Goal: Task Accomplishment & Management: Manage account settings

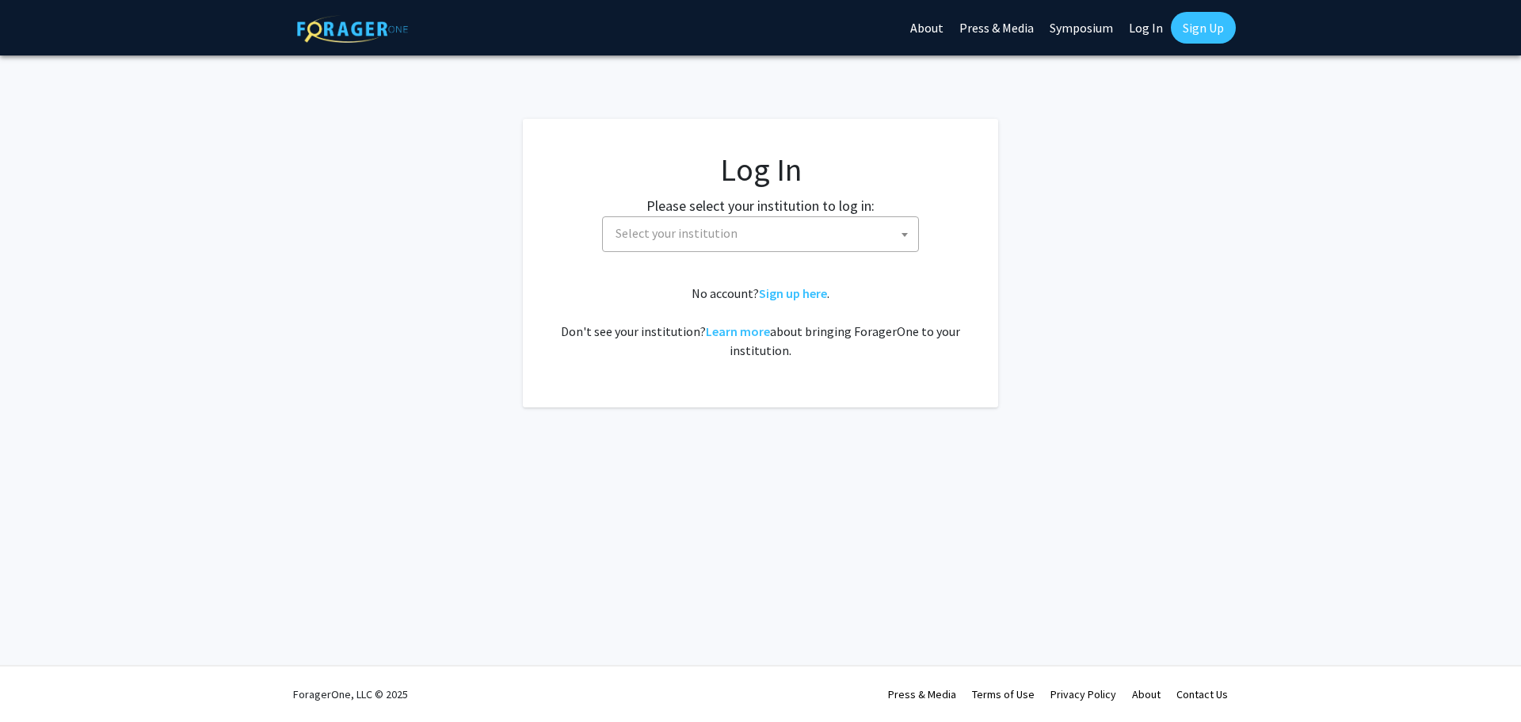
click at [1144, 22] on link "Log In" at bounding box center [1146, 27] width 50 height 55
select select "34"
click at [1150, 21] on link "Log In" at bounding box center [1146, 27] width 50 height 55
click at [774, 227] on span "[GEOGRAPHIC_DATA]" at bounding box center [763, 233] width 309 height 32
click at [740, 230] on span "[GEOGRAPHIC_DATA]" at bounding box center [763, 233] width 309 height 32
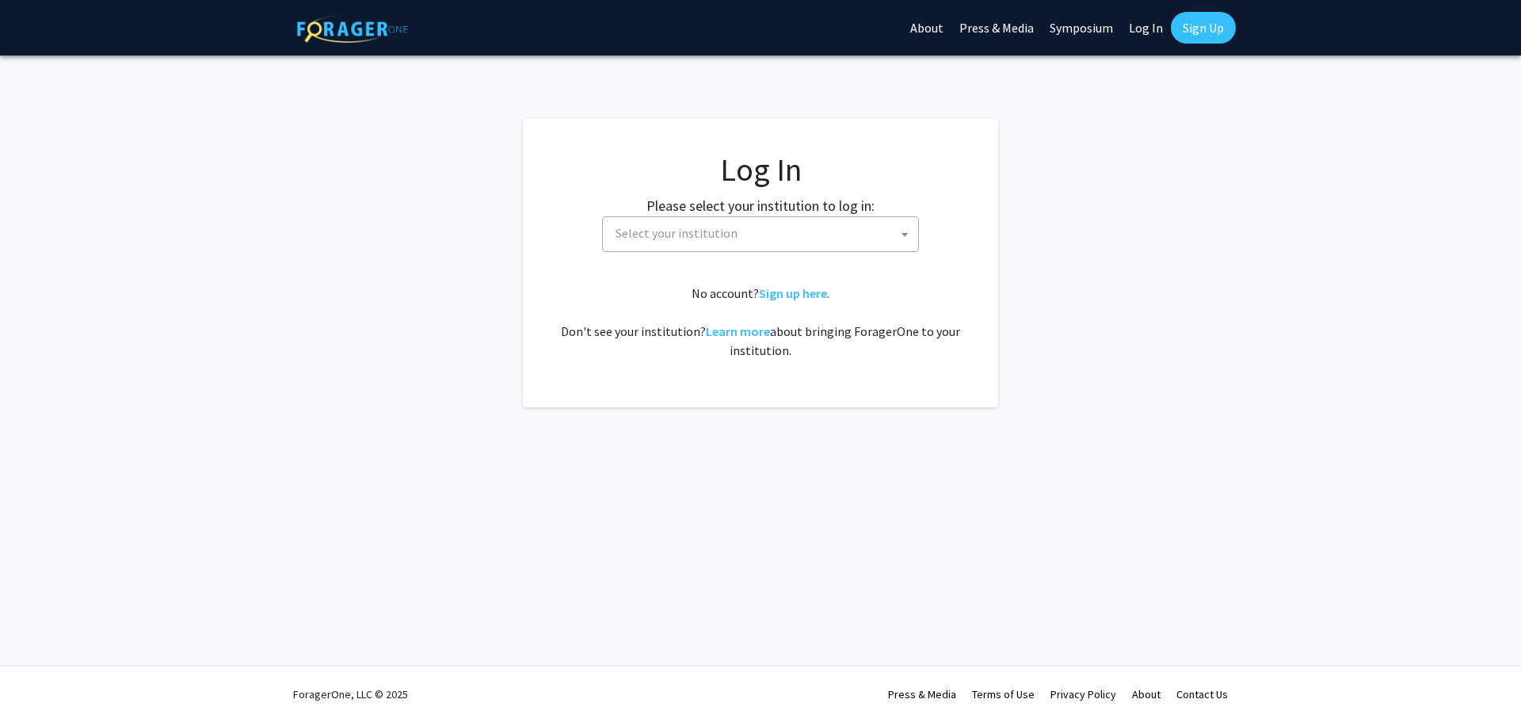
select select
